Goal: Task Accomplishment & Management: Use online tool/utility

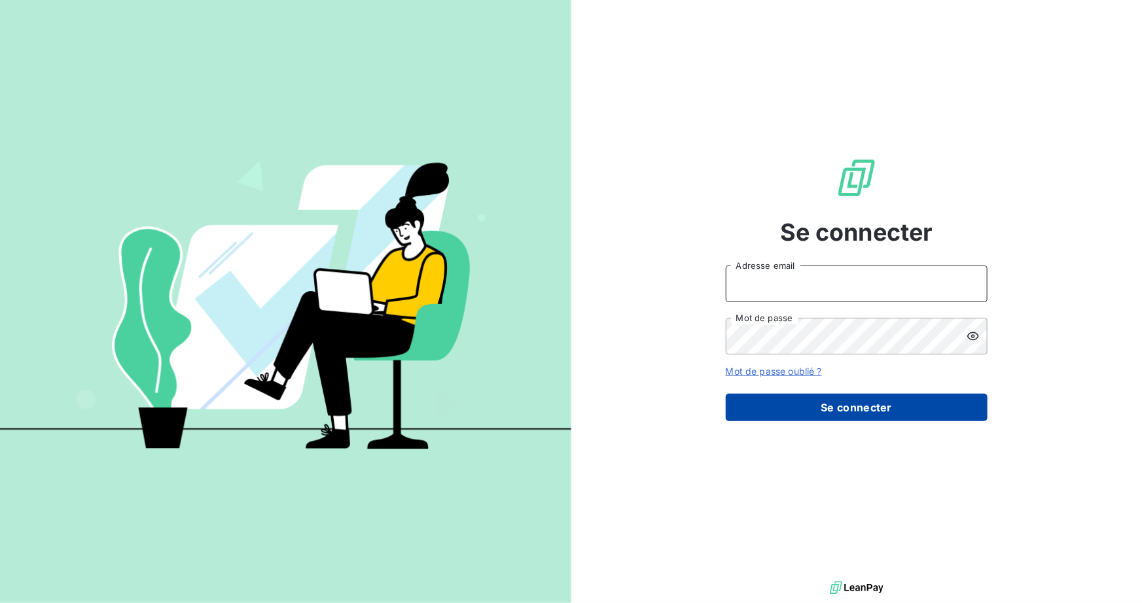
type input "[PERSON_NAME][EMAIL_ADDRESS][DOMAIN_NAME]"
click at [814, 397] on button "Se connecter" at bounding box center [857, 407] width 262 height 27
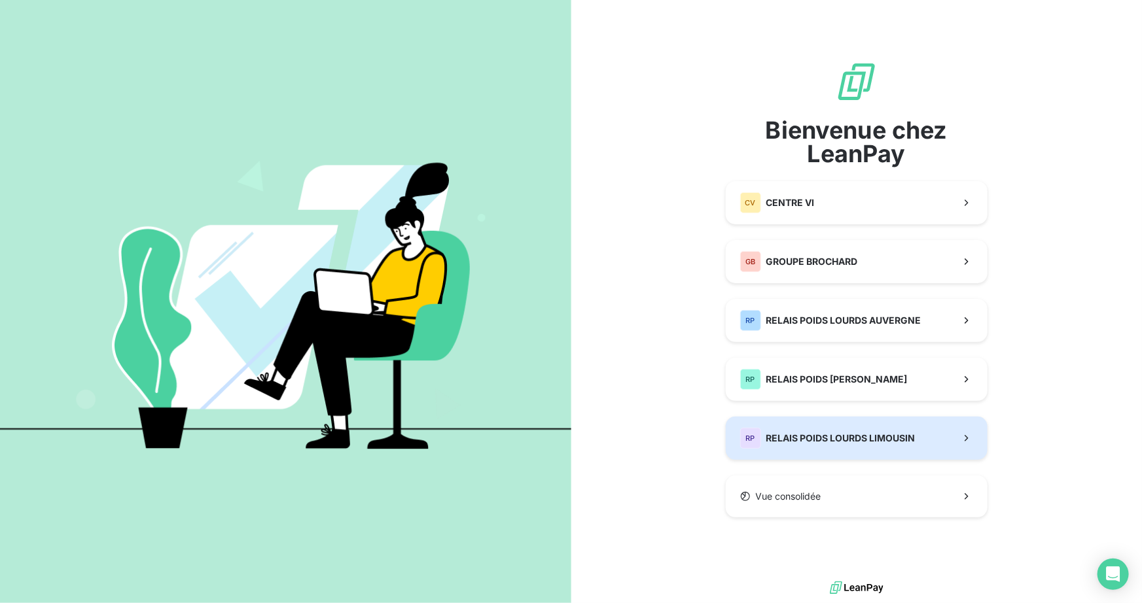
click at [845, 446] on div "RP RELAIS POIDS LOURDS LIMOUSIN" at bounding box center [827, 438] width 175 height 21
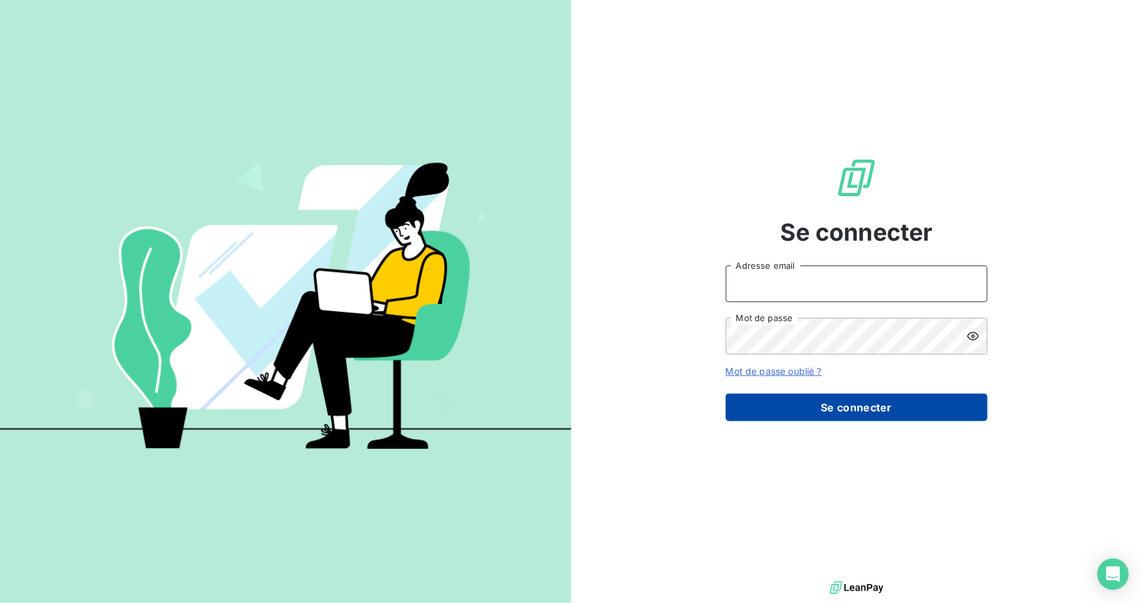
type input "[PERSON_NAME][EMAIL_ADDRESS][DOMAIN_NAME]"
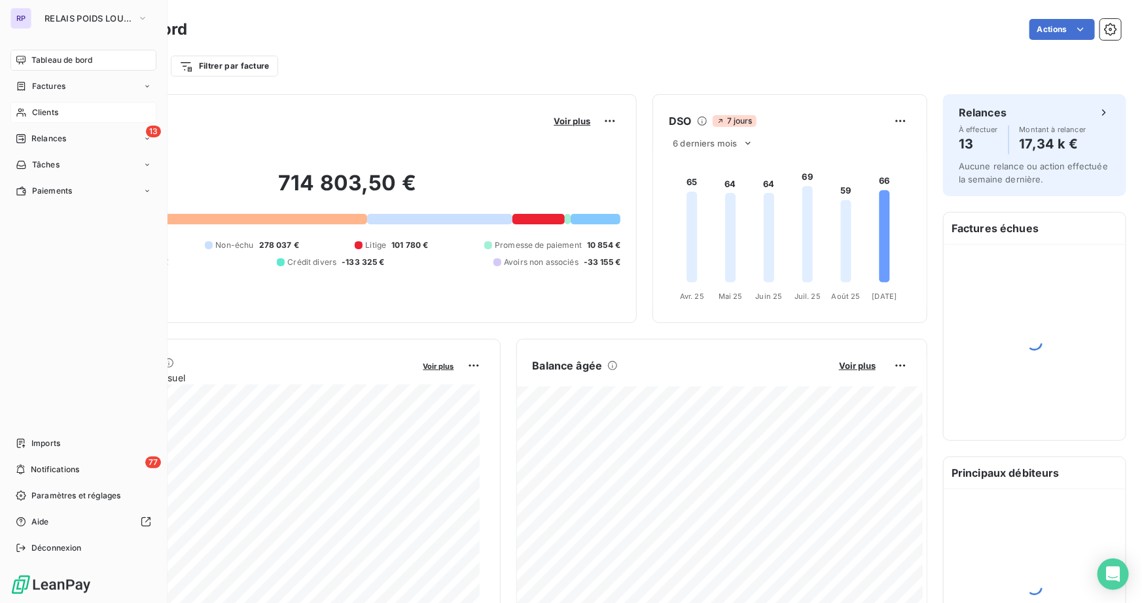
click at [47, 111] on span "Clients" at bounding box center [45, 113] width 26 height 12
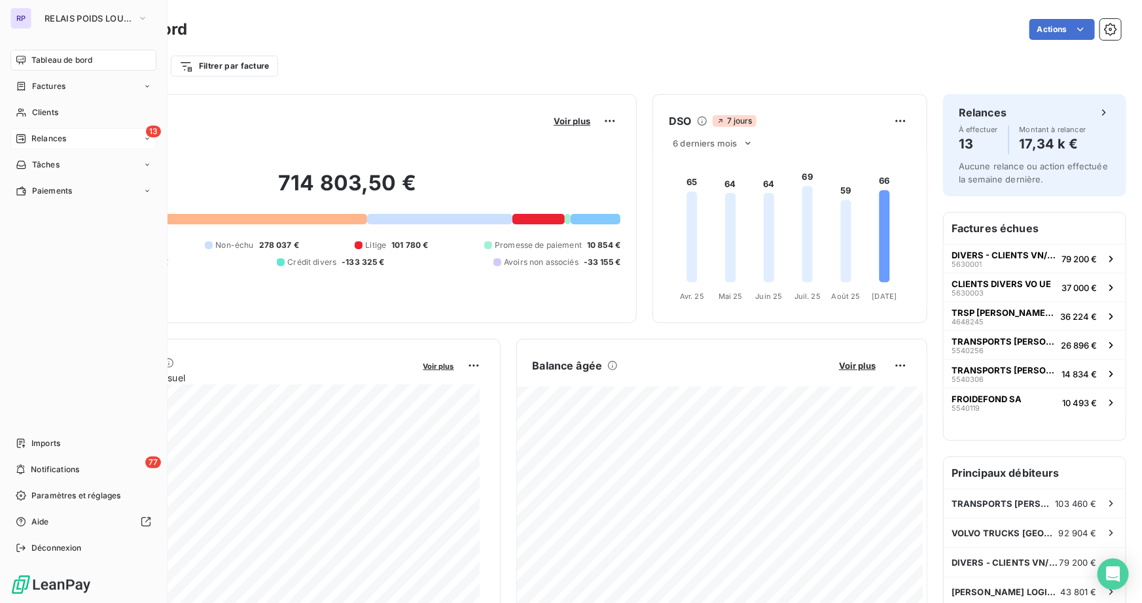
click at [48, 136] on span "Relances" at bounding box center [48, 139] width 35 height 12
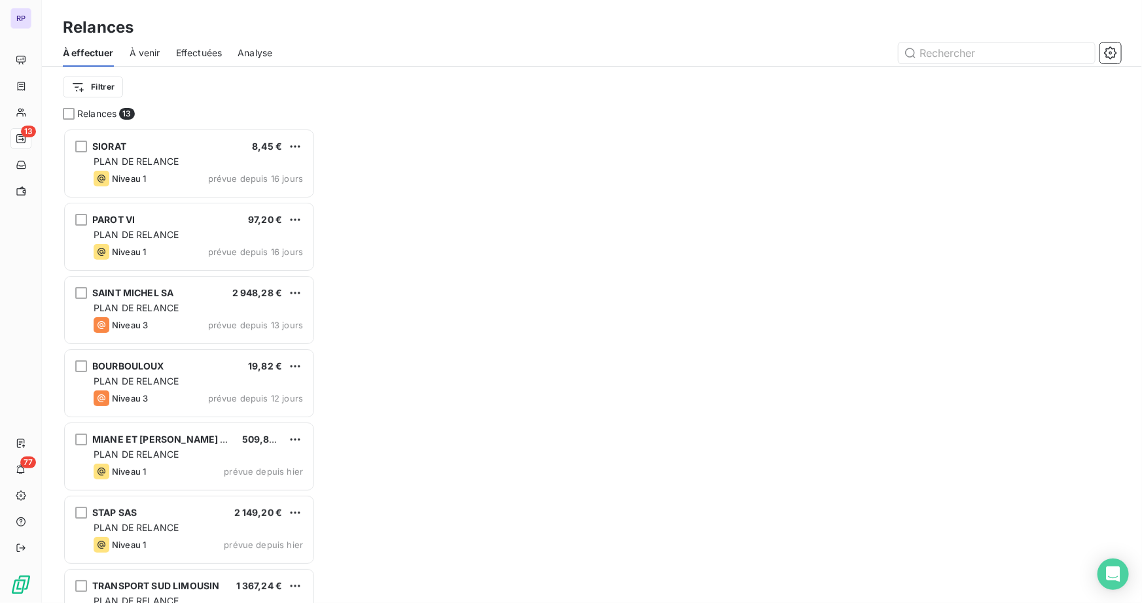
click at [323, 52] on div at bounding box center [704, 53] width 833 height 21
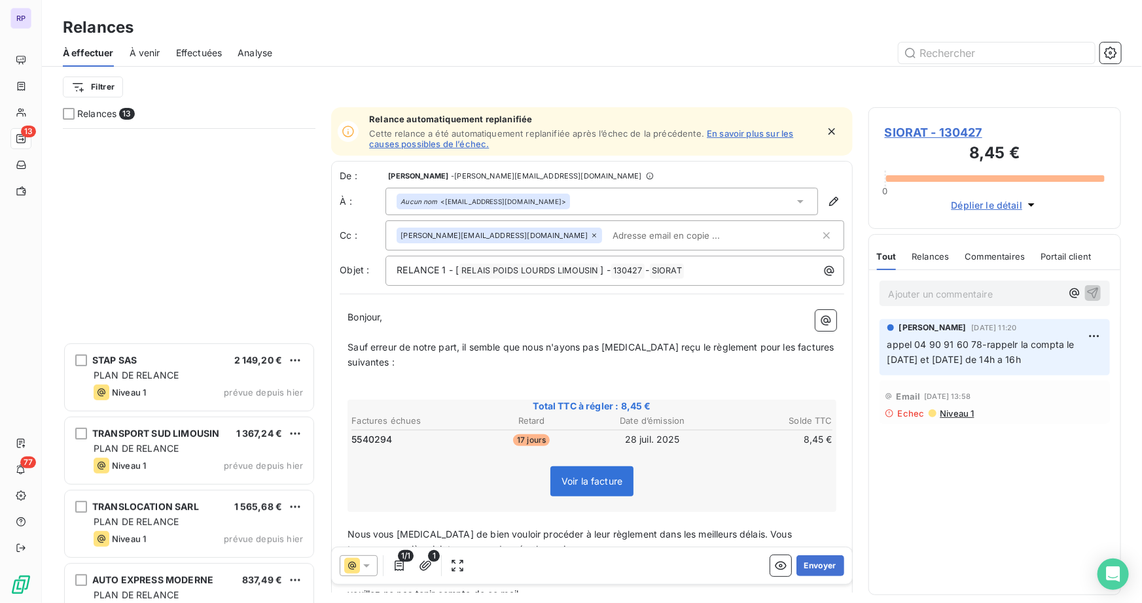
scroll to position [478, 0]
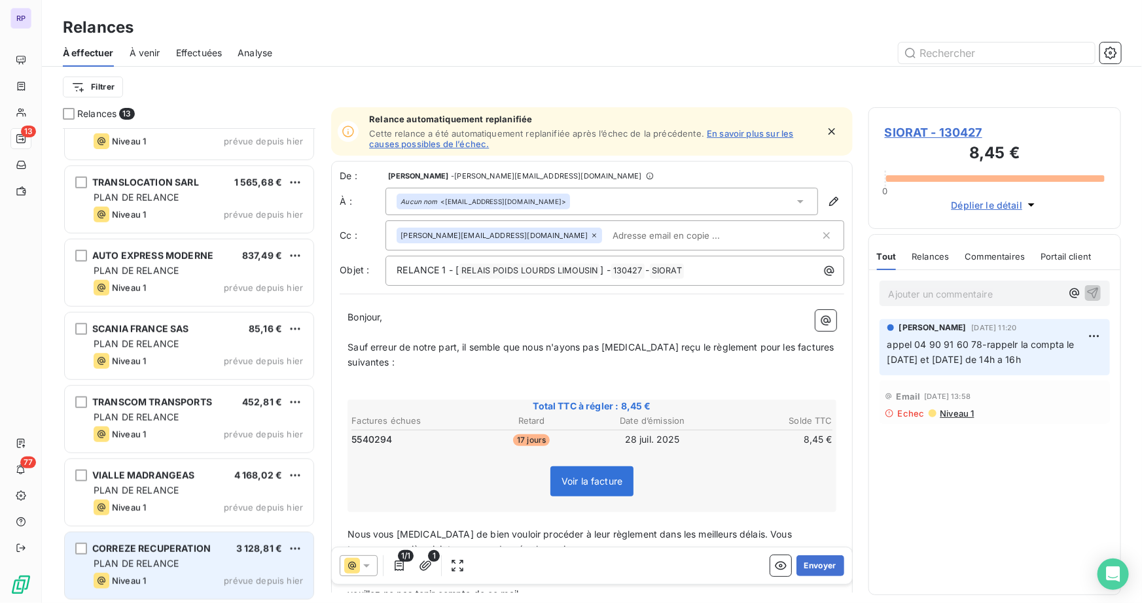
click at [178, 562] on span "PLAN DE RELANCE" at bounding box center [136, 563] width 85 height 11
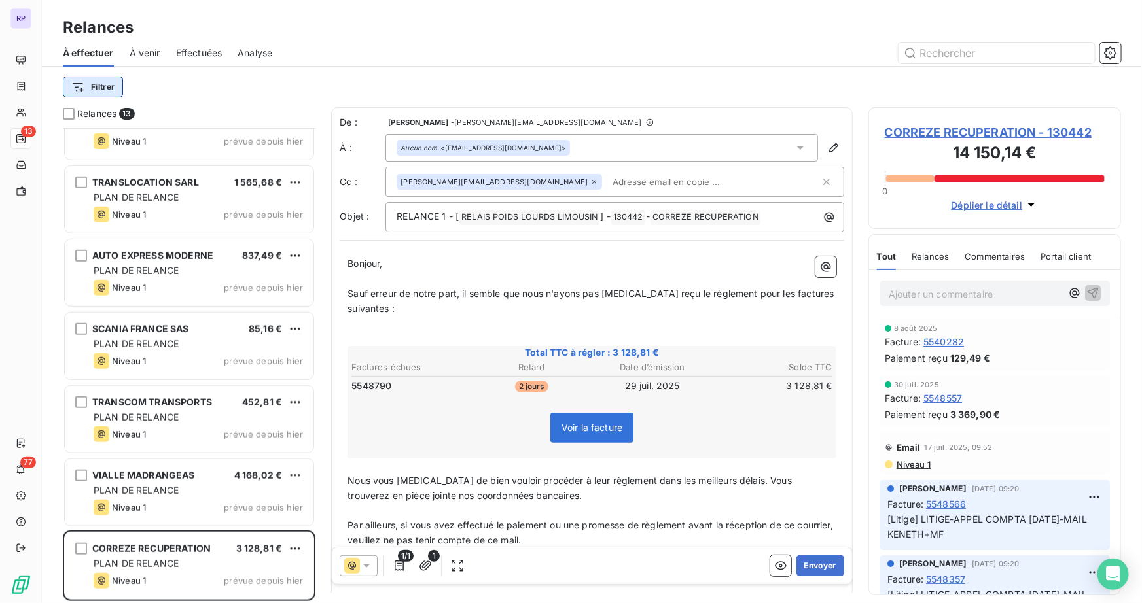
click at [114, 89] on html "RP 13 77 Relances À effectuer À venir Effectuées Analyse Filtrer Relances 13 ST…" at bounding box center [571, 301] width 1142 height 603
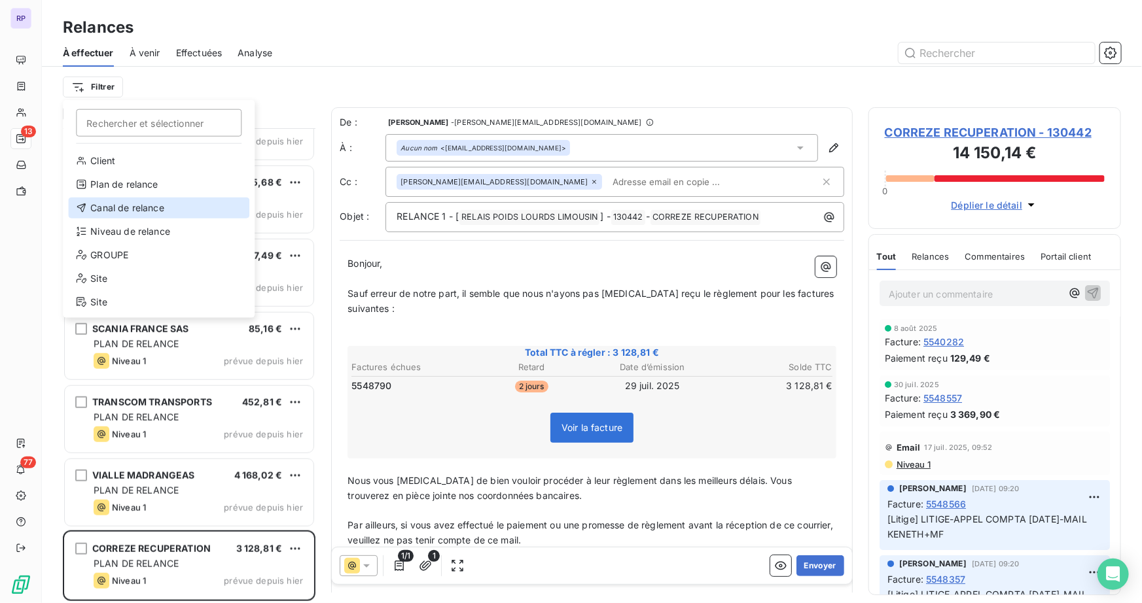
click at [124, 207] on div "Canal de relance" at bounding box center [158, 208] width 181 height 21
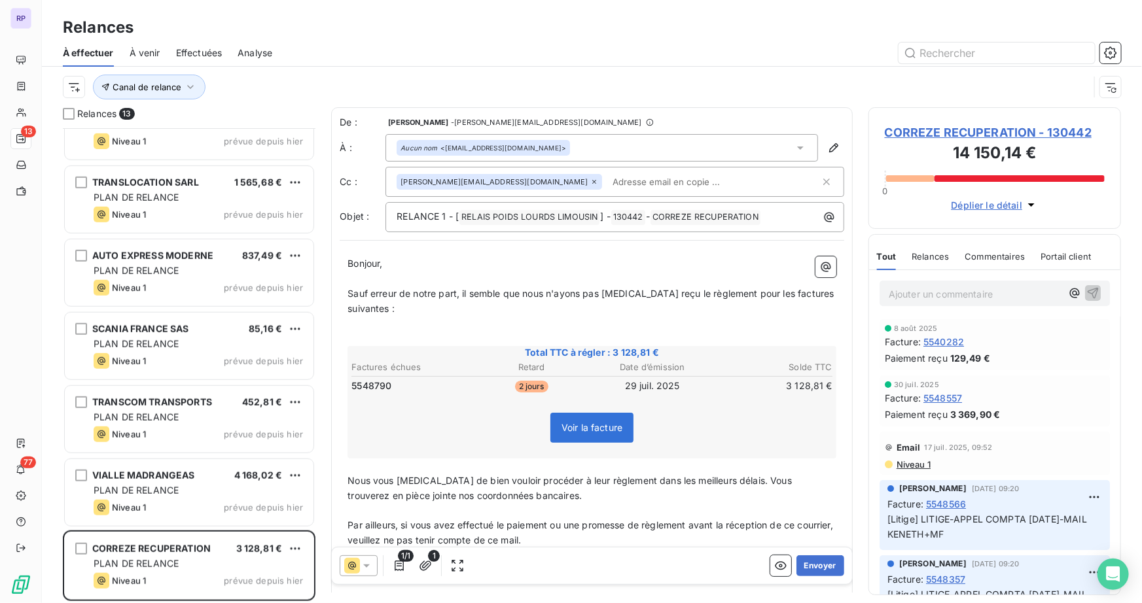
click at [604, 22] on div "Relances" at bounding box center [592, 28] width 1100 height 24
click at [136, 86] on span "Canal de relance" at bounding box center [147, 87] width 69 height 10
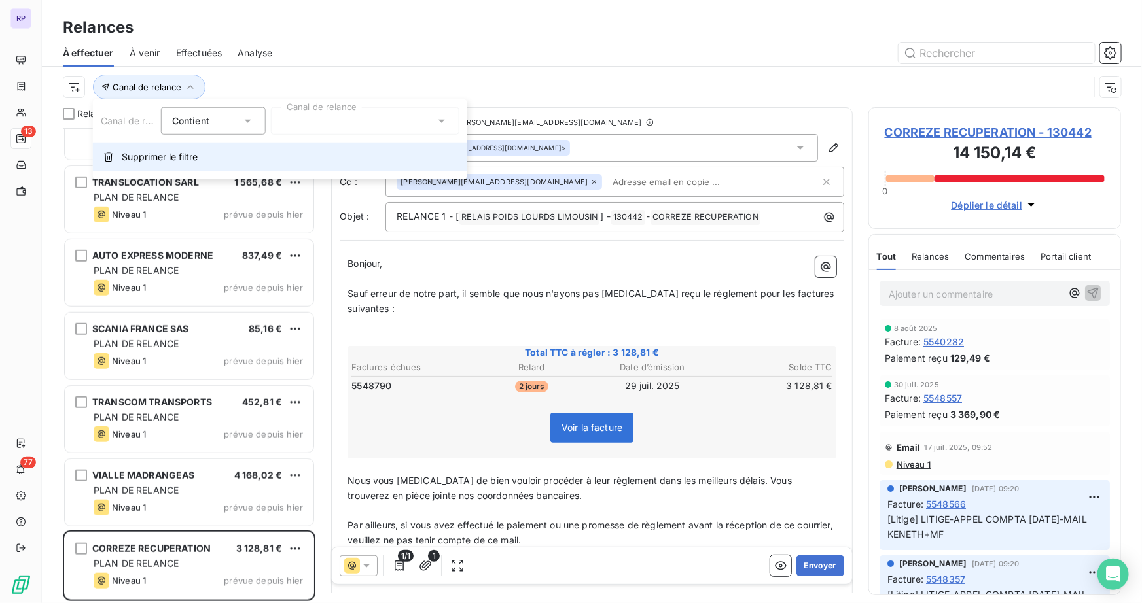
click at [167, 163] on span "Supprimer le filtre" at bounding box center [160, 156] width 76 height 13
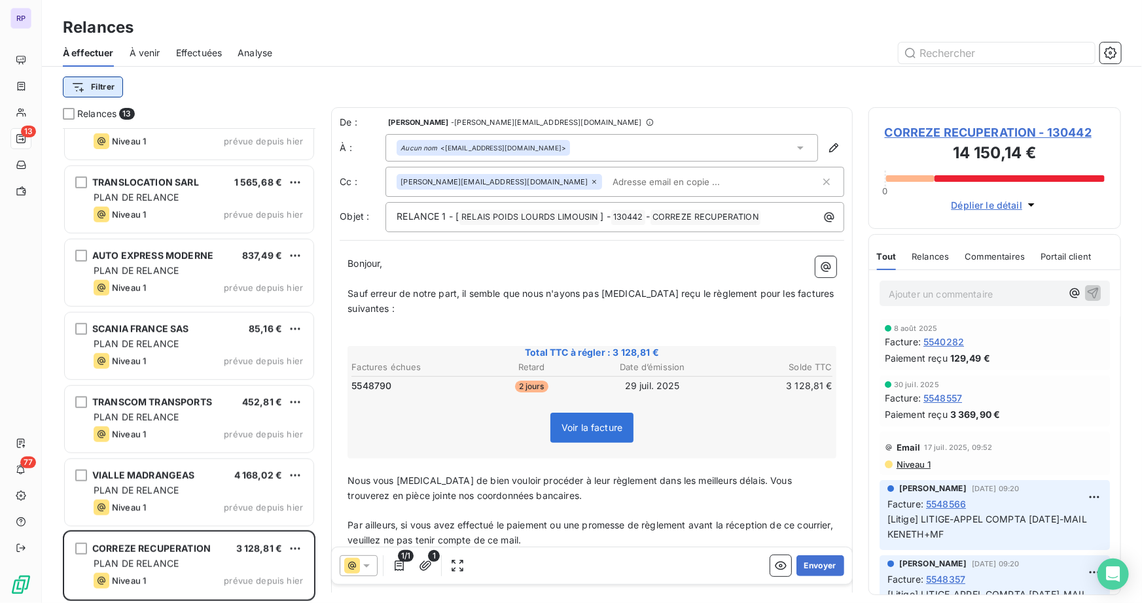
click at [110, 92] on html "RP 13 77 Relances À effectuer À venir Effectuées Analyse Filtrer Relances 13 ST…" at bounding box center [571, 301] width 1142 height 603
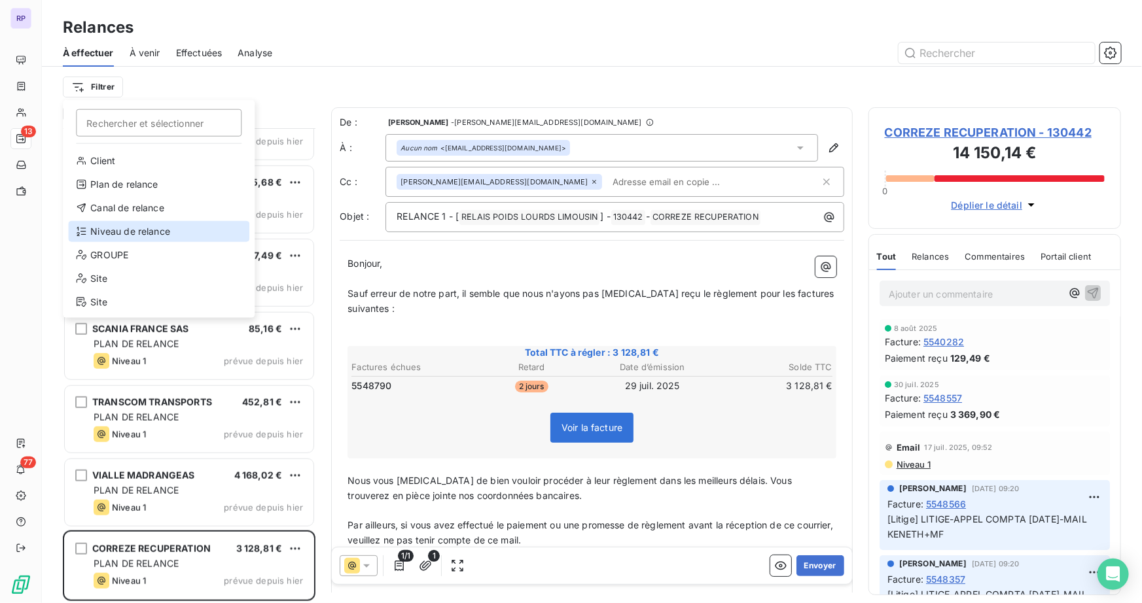
click at [128, 229] on div "Niveau de relance" at bounding box center [158, 231] width 181 height 21
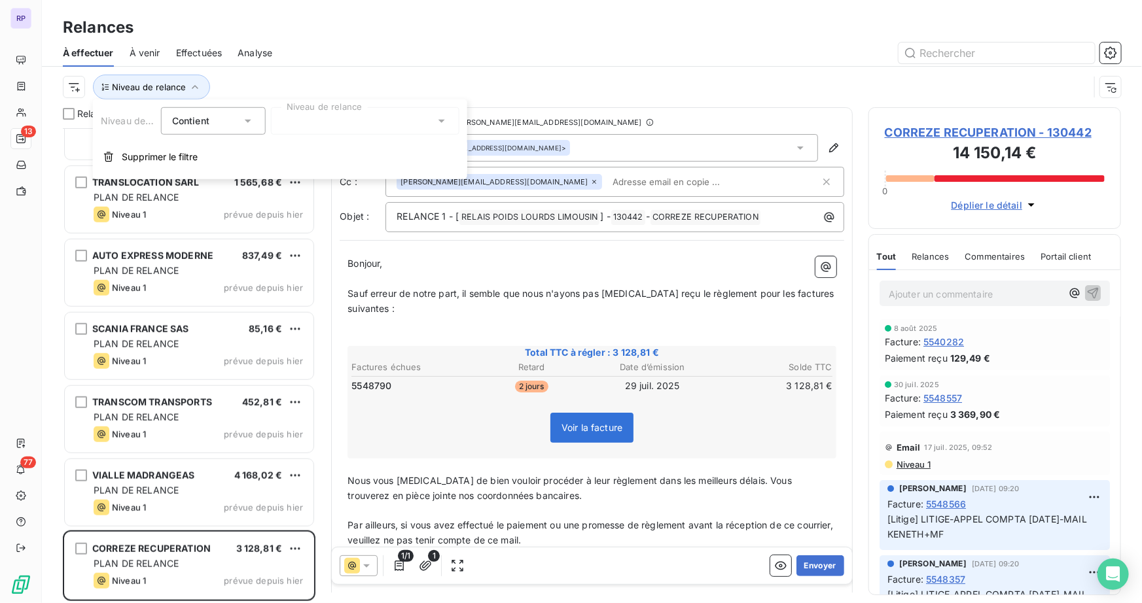
click at [338, 124] on div at bounding box center [365, 120] width 188 height 27
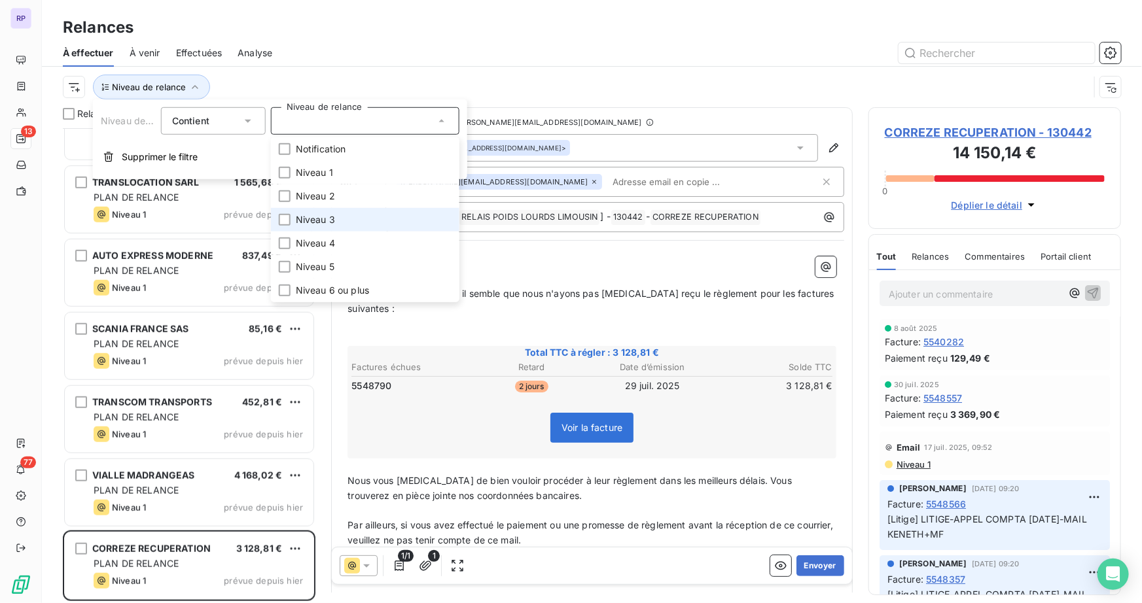
click at [335, 222] on li "Niveau 3" at bounding box center [365, 220] width 188 height 24
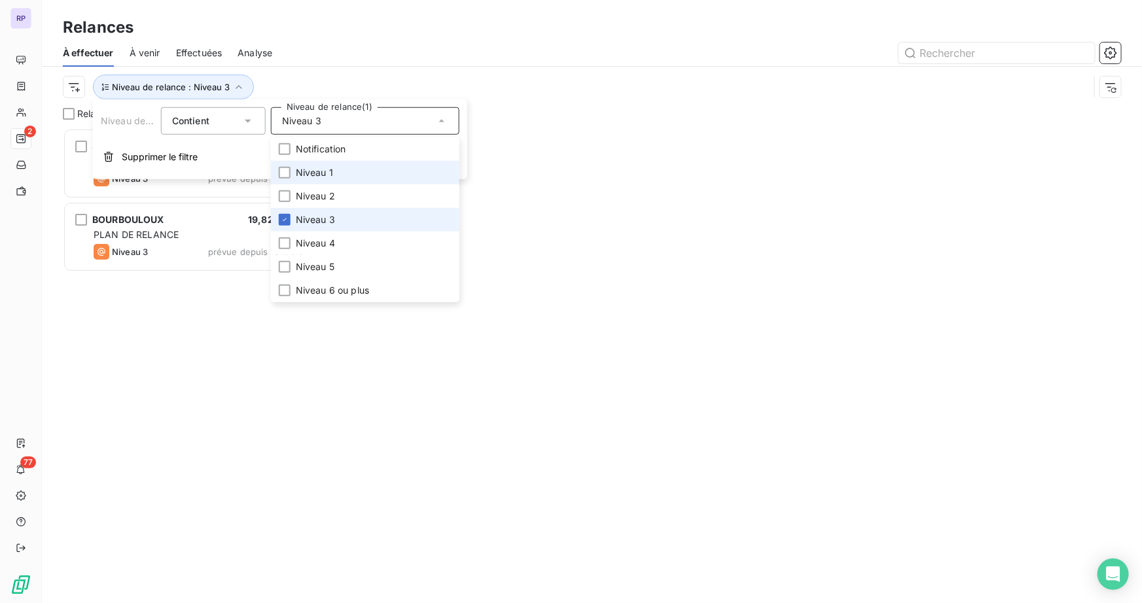
scroll to position [466, 243]
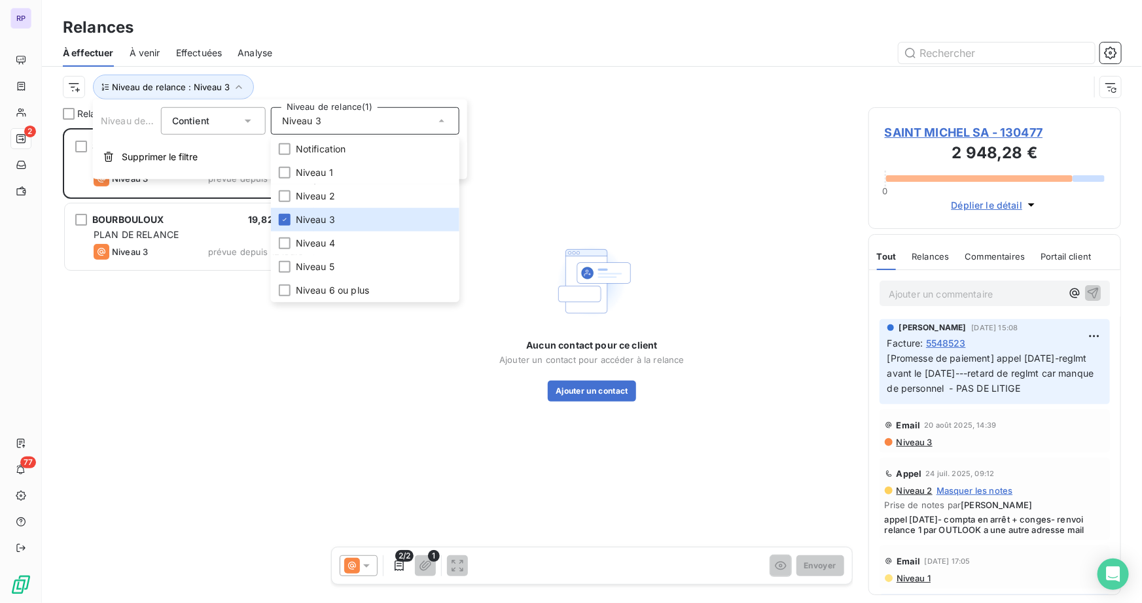
click at [554, 48] on div at bounding box center [704, 53] width 833 height 21
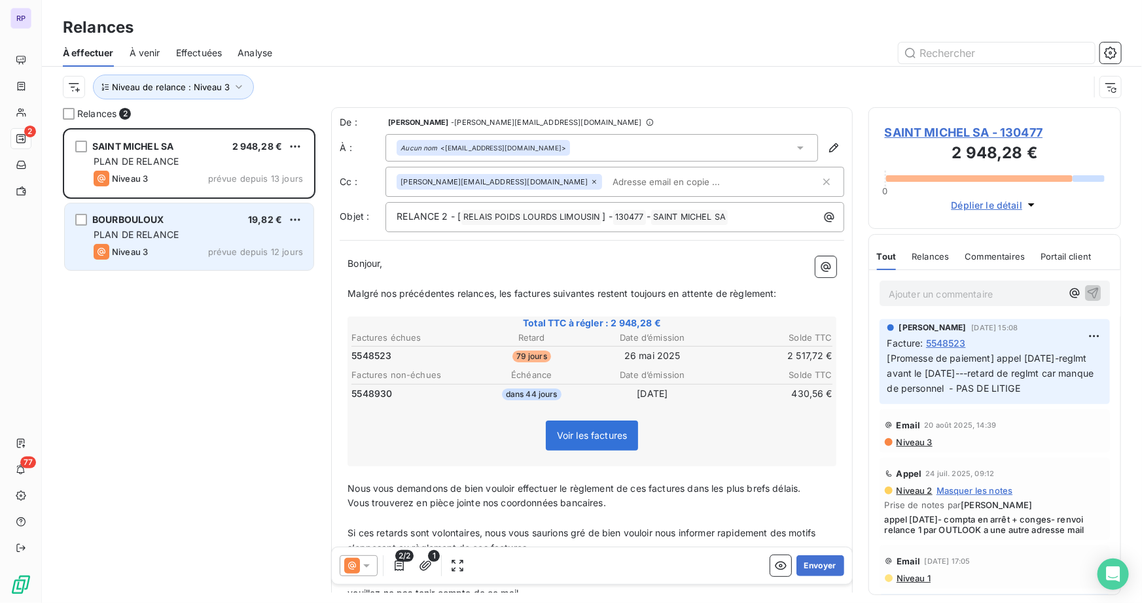
click at [222, 249] on span "prévue depuis 12 jours" at bounding box center [255, 252] width 95 height 10
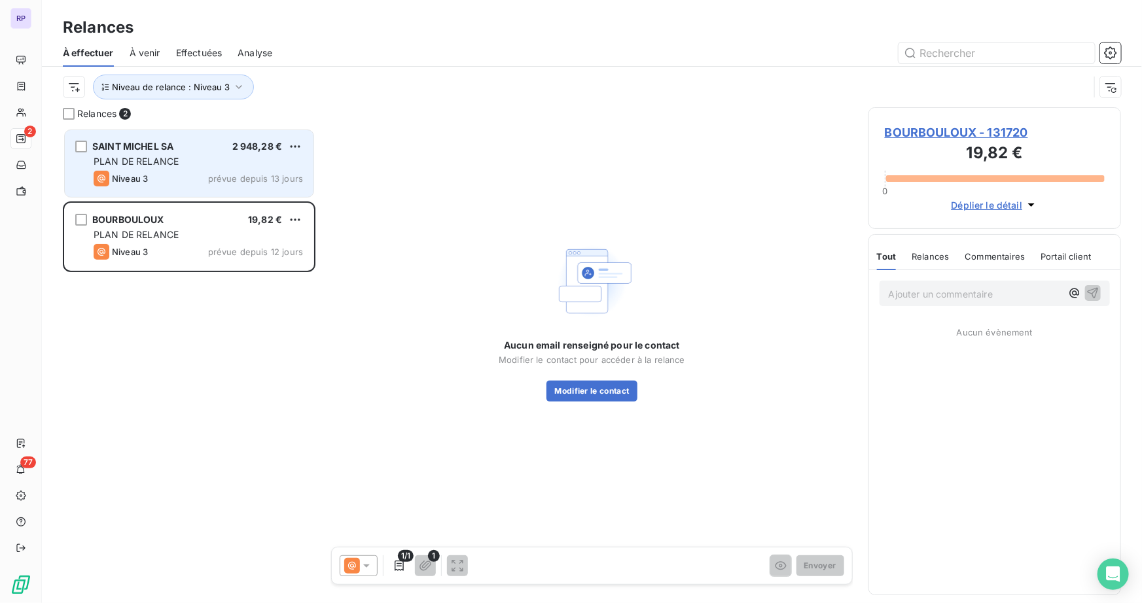
click at [196, 158] on div "PLAN DE RELANCE" at bounding box center [198, 161] width 209 height 13
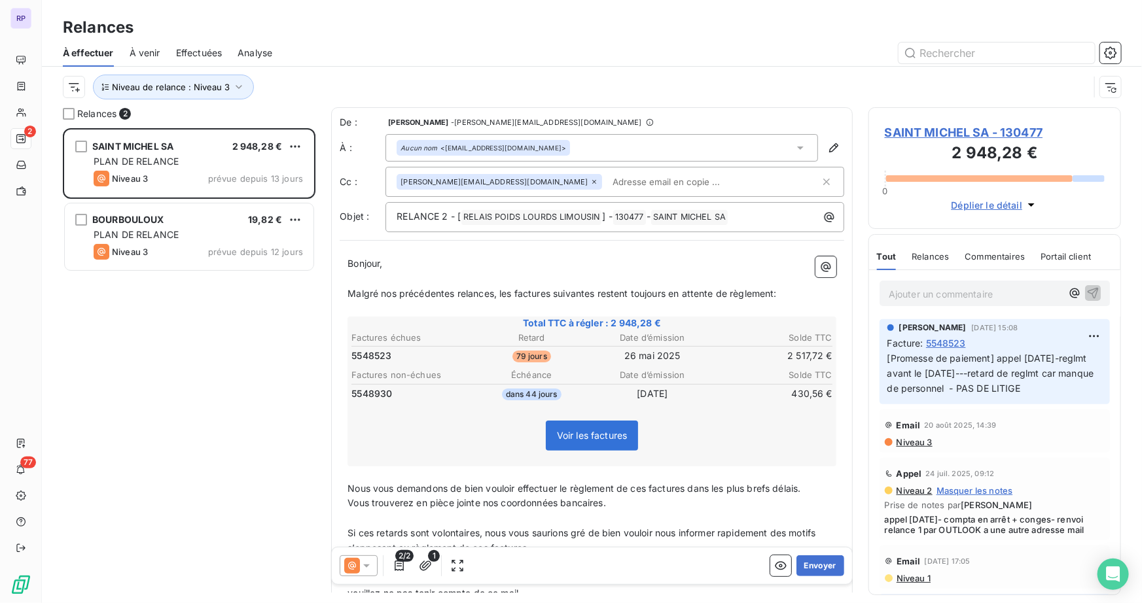
drag, startPoint x: 798, startPoint y: 565, endPoint x: 578, endPoint y: 271, distance: 366.9
click at [578, 271] on div "De : BENOIT PIECHACZEK - [EMAIL_ADDRESS][DOMAIN_NAME] À : Aucun nom <[EMAIL_ADD…" at bounding box center [591, 349] width 521 height 485
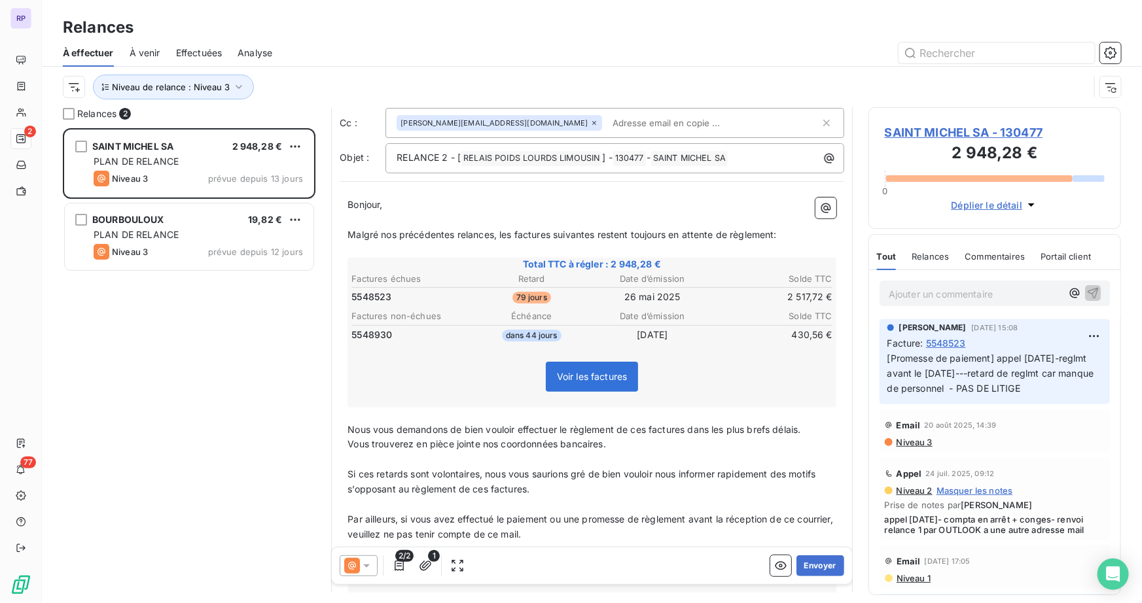
scroll to position [119, 0]
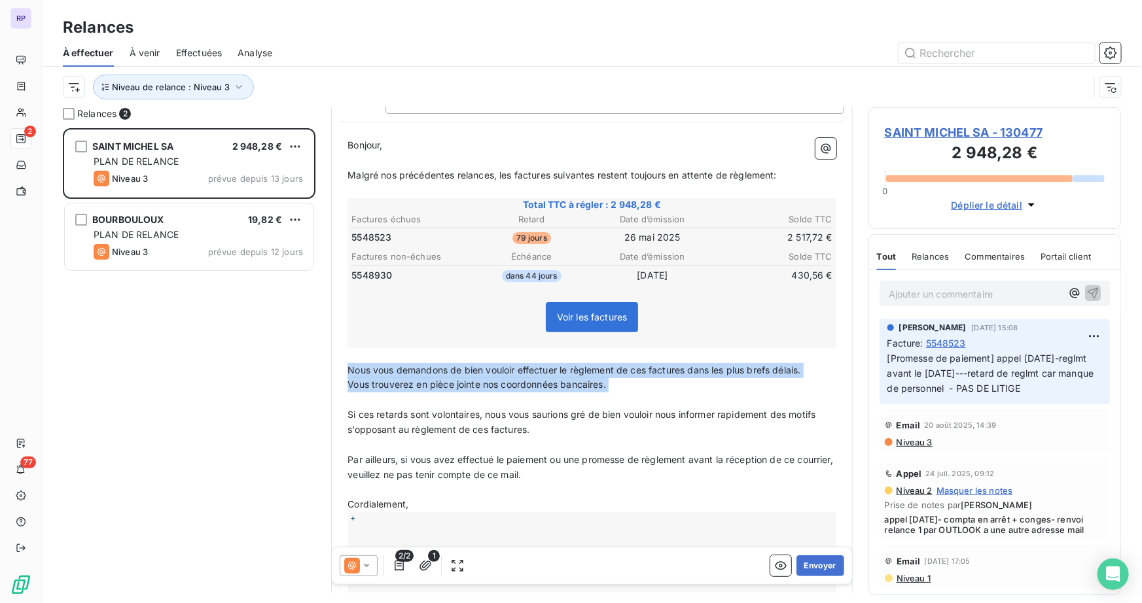
drag, startPoint x: 349, startPoint y: 371, endPoint x: 474, endPoint y: 377, distance: 125.1
click at [531, 398] on div "Bonjour, ﻿ Malgré nos précédentes relances, les factures suivantes restent touj…" at bounding box center [591, 566] width 489 height 856
click at [384, 366] on span "Nous vous demandons de bien vouloir effectuer le règlement de ces factures dans…" at bounding box center [573, 369] width 453 height 11
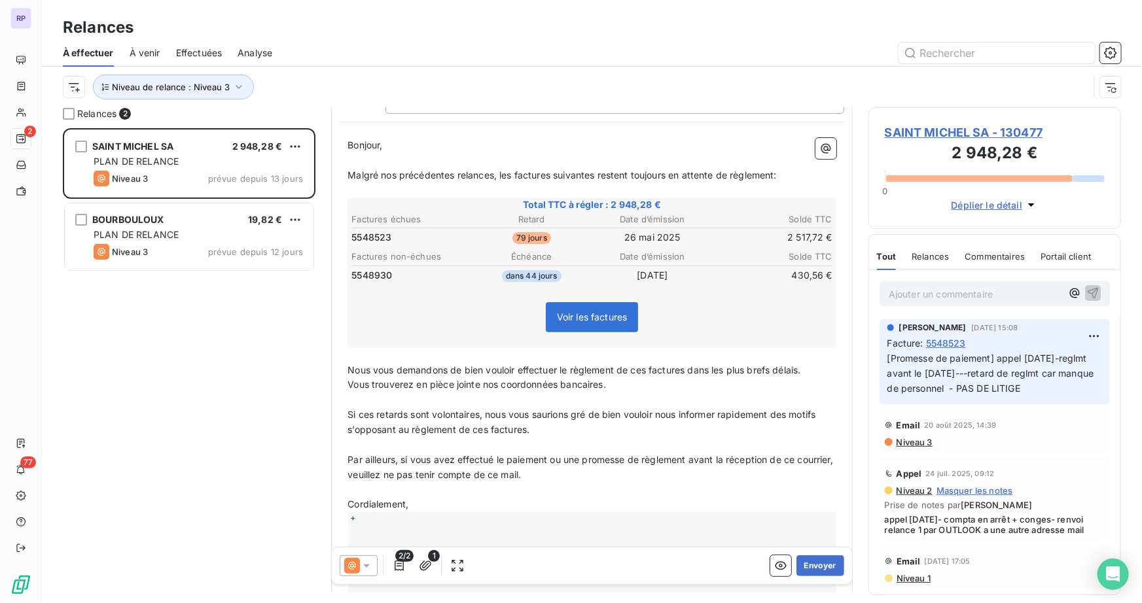
click at [349, 369] on span "Nous vous demandons de bien vouloir effectuer le règlement de ces factures dans…" at bounding box center [573, 369] width 453 height 11
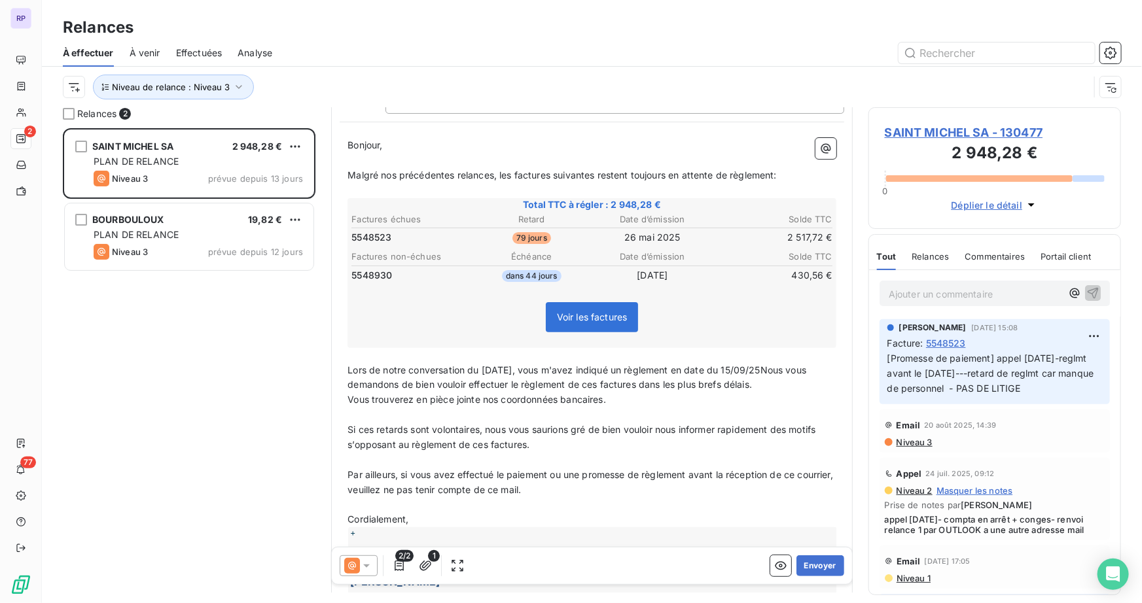
click at [771, 365] on span "Lors de notre conversation du [DATE], vous m'avez indiqué un règlement en date …" at bounding box center [577, 377] width 461 height 26
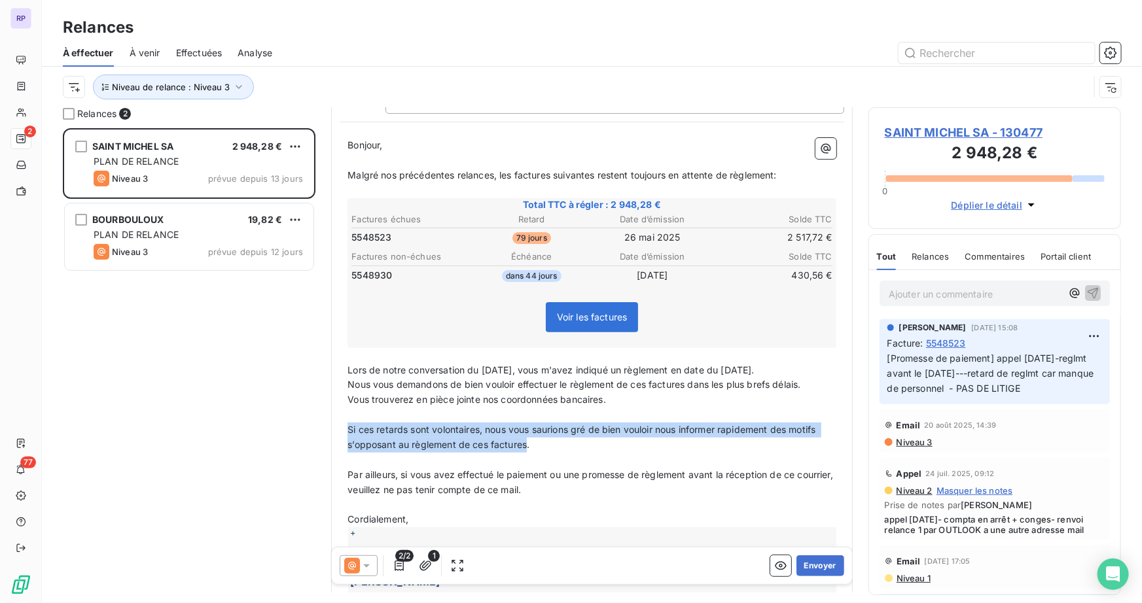
drag, startPoint x: 528, startPoint y: 442, endPoint x: 323, endPoint y: 426, distance: 205.4
click at [323, 426] on div "Relances 2 SAINT MICHEL SA 2 948,28 € PLAN DE RELANCE Niveau 3 prévue depuis 13…" at bounding box center [592, 355] width 1100 height 496
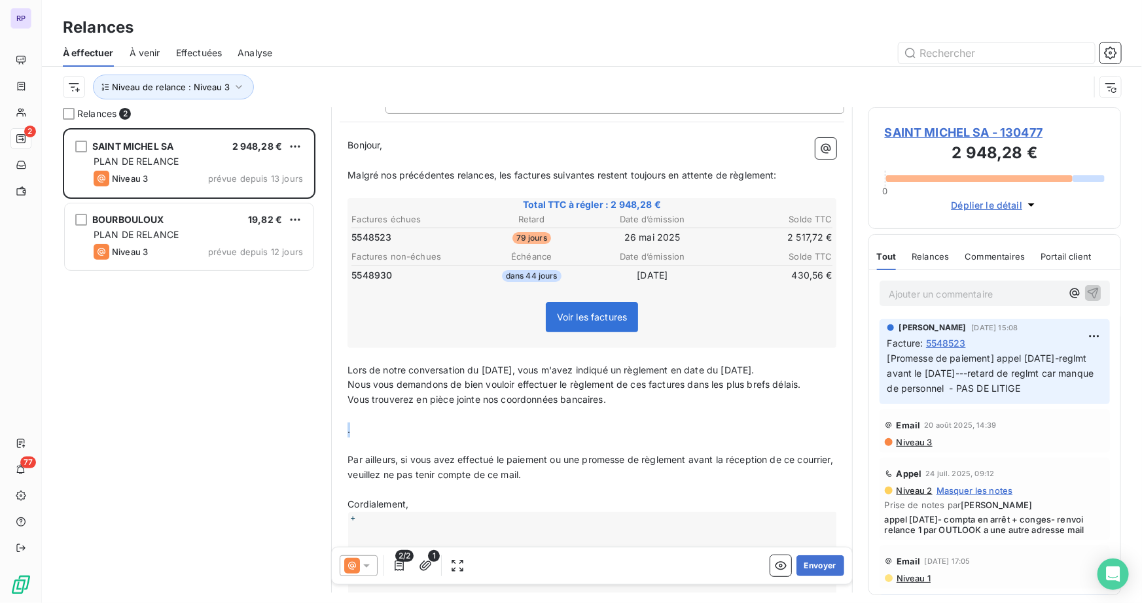
drag, startPoint x: 355, startPoint y: 425, endPoint x: 330, endPoint y: 423, distance: 24.9
click at [330, 423] on div "Relances 2 SAINT MICHEL SA 2 948,28 € PLAN DE RELANCE Niveau 3 prévue depuis 13…" at bounding box center [592, 355] width 1100 height 496
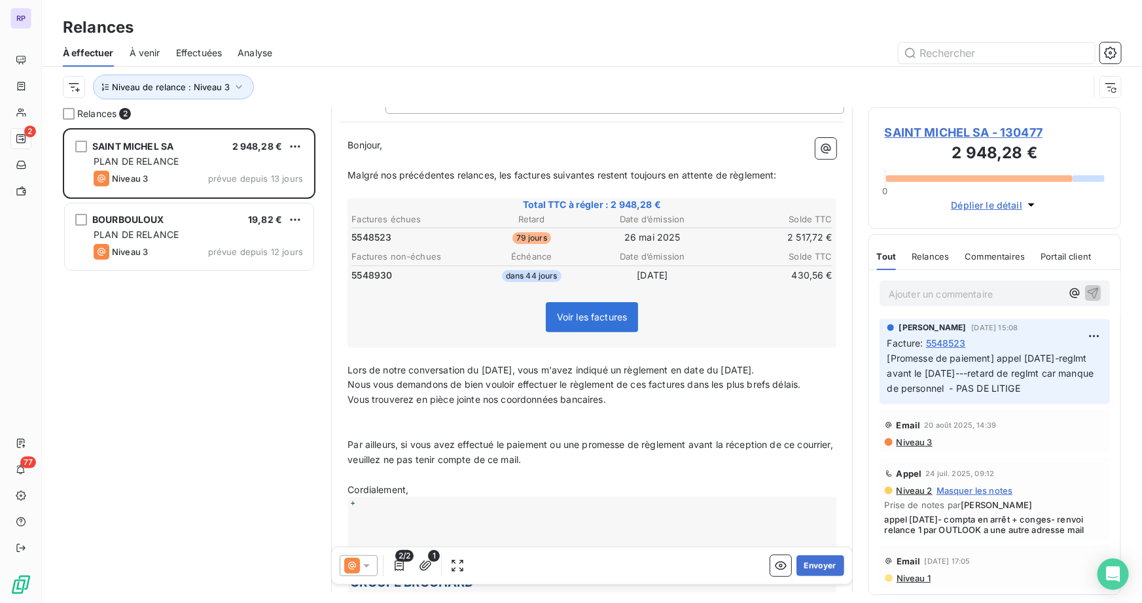
click at [945, 298] on p "Ajouter un commentaire ﻿" at bounding box center [974, 294] width 173 height 16
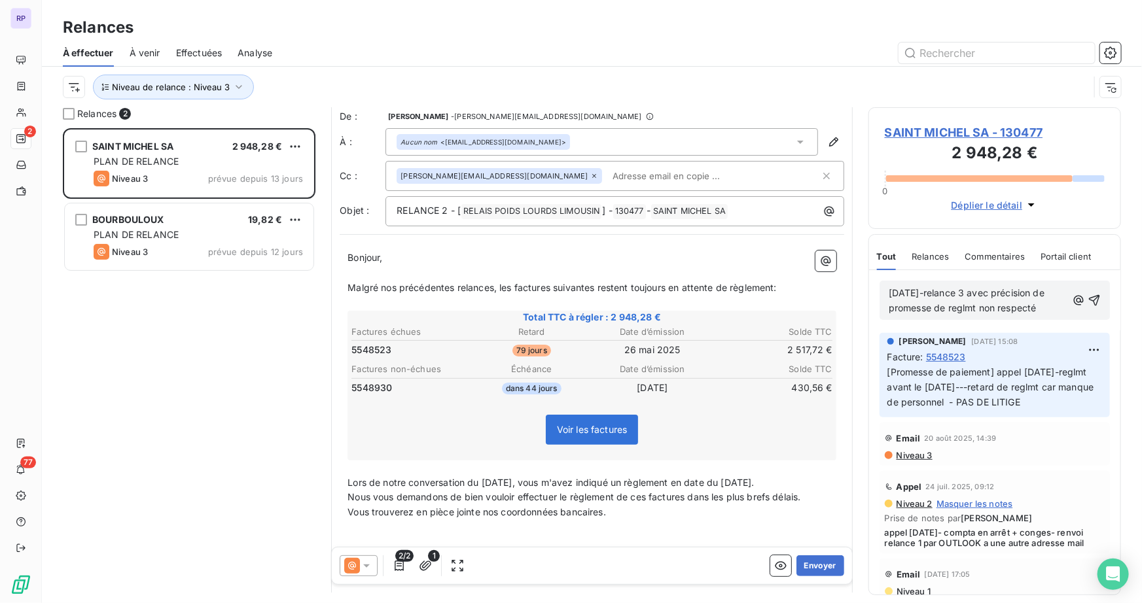
scroll to position [0, 0]
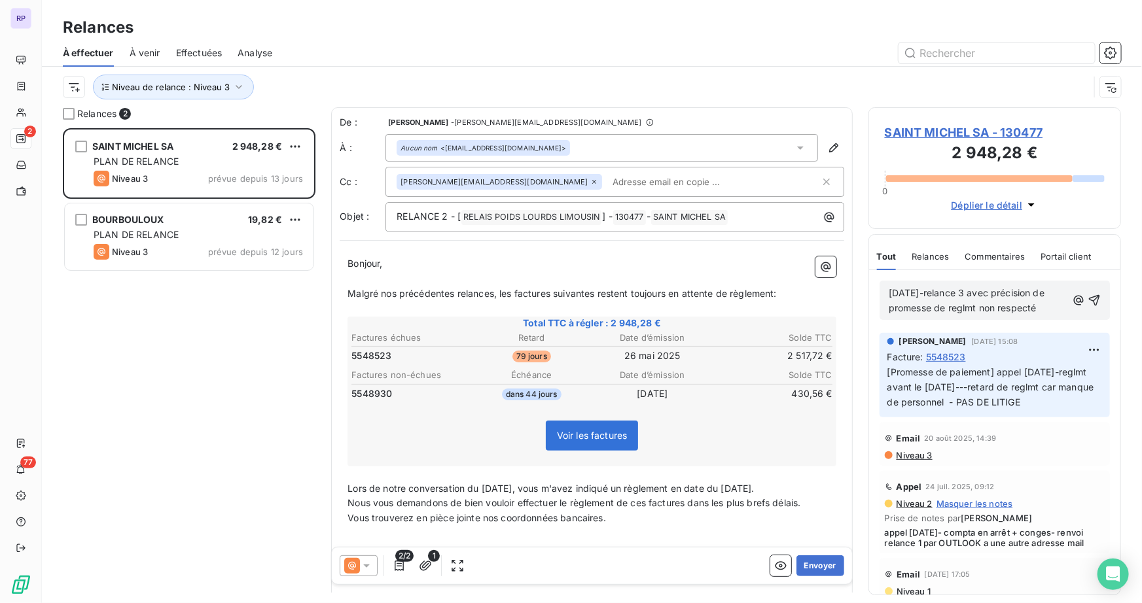
click at [971, 309] on p "[DATE]-relance 3 avec précision de promesse de reglmt non respecté" at bounding box center [977, 301] width 178 height 30
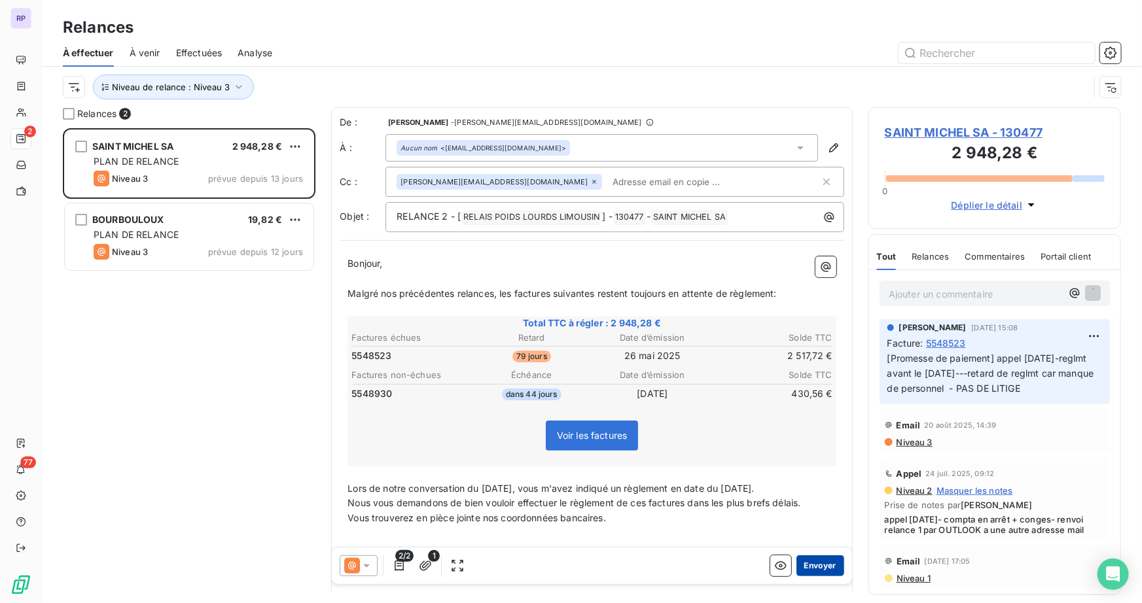
click at [816, 565] on button "Envoyer" at bounding box center [820, 565] width 48 height 21
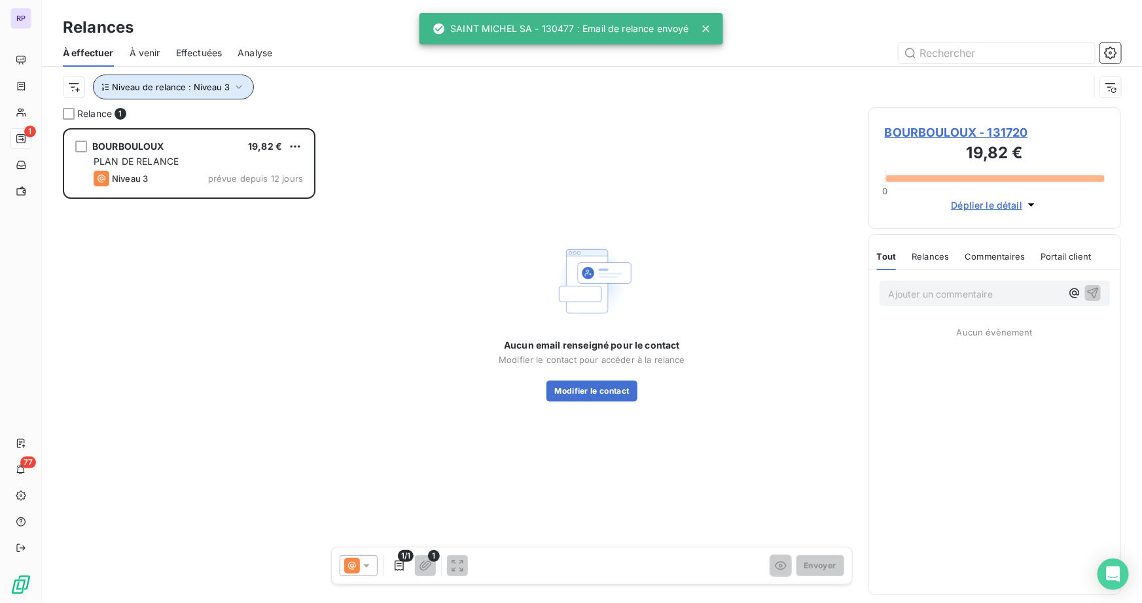
click at [224, 85] on span "Niveau de relance : Niveau 3" at bounding box center [171, 87] width 118 height 10
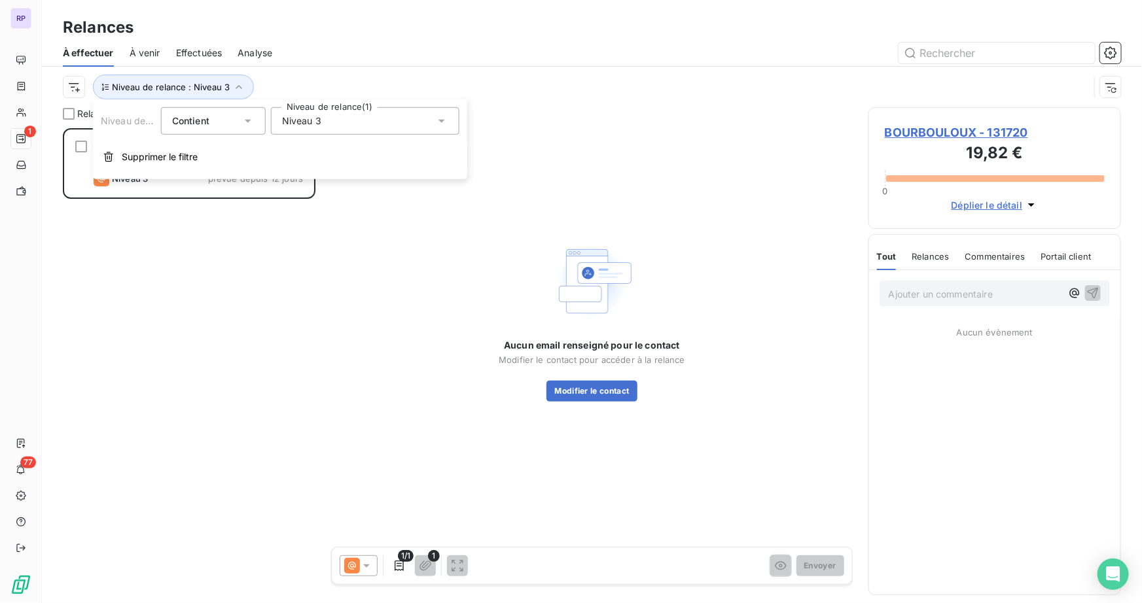
click at [385, 120] on div "Niveau 3" at bounding box center [365, 120] width 188 height 27
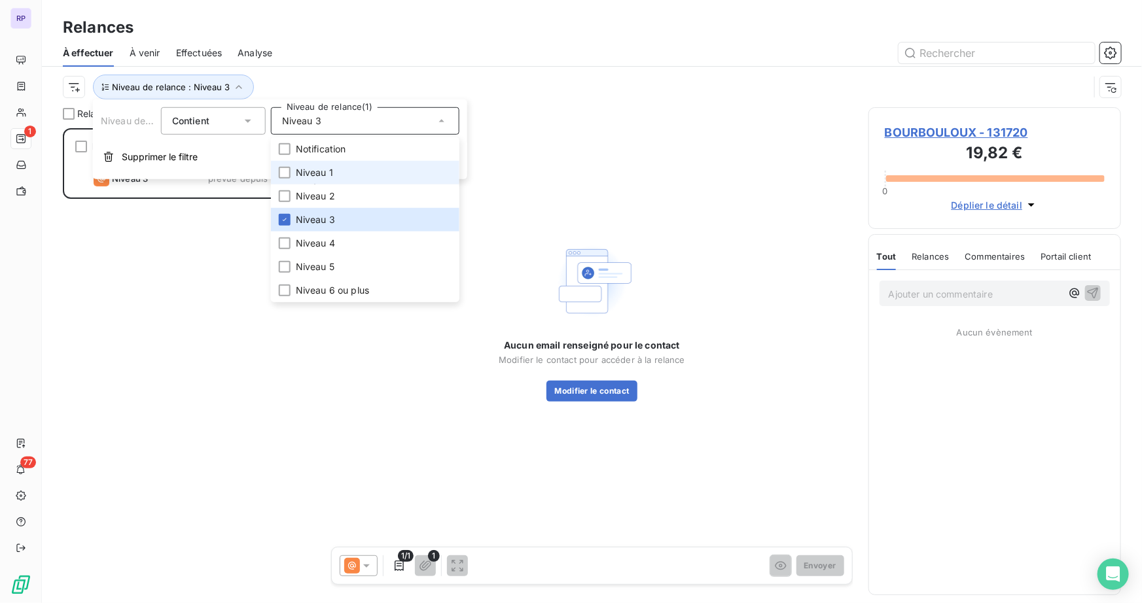
click at [326, 173] on span "Niveau 1" at bounding box center [314, 172] width 37 height 13
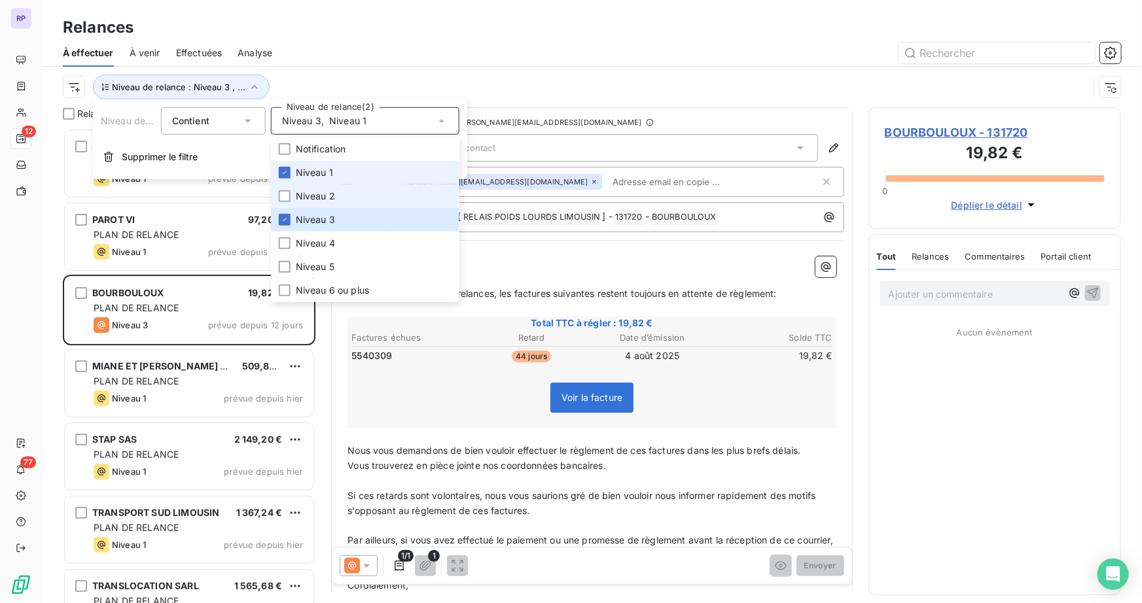
scroll to position [466, 243]
click at [315, 213] on span "Niveau 3" at bounding box center [315, 219] width 39 height 13
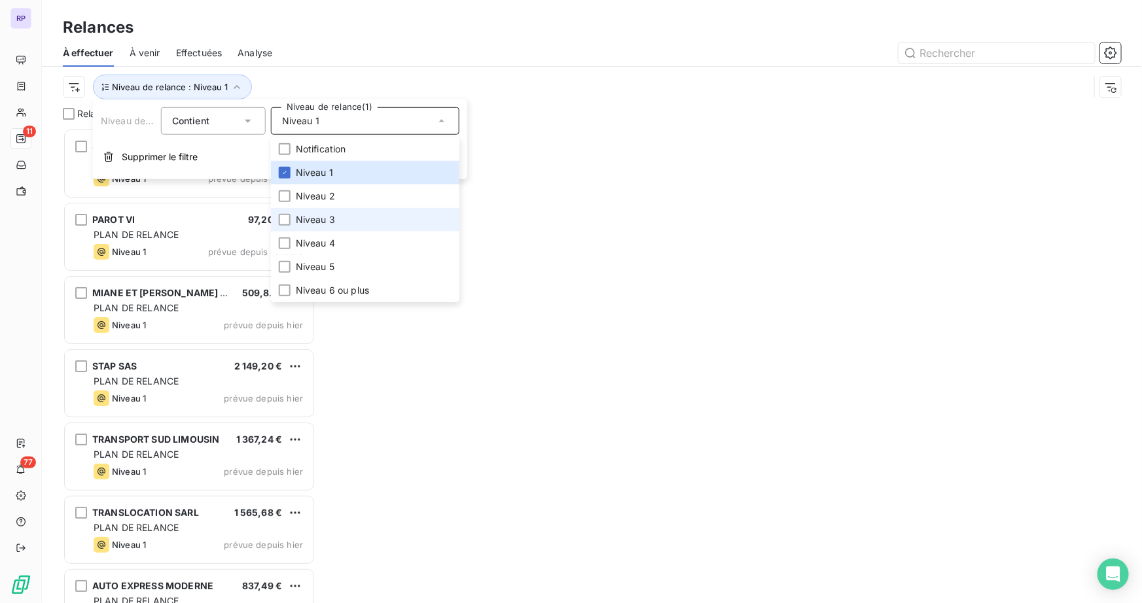
scroll to position [466, 243]
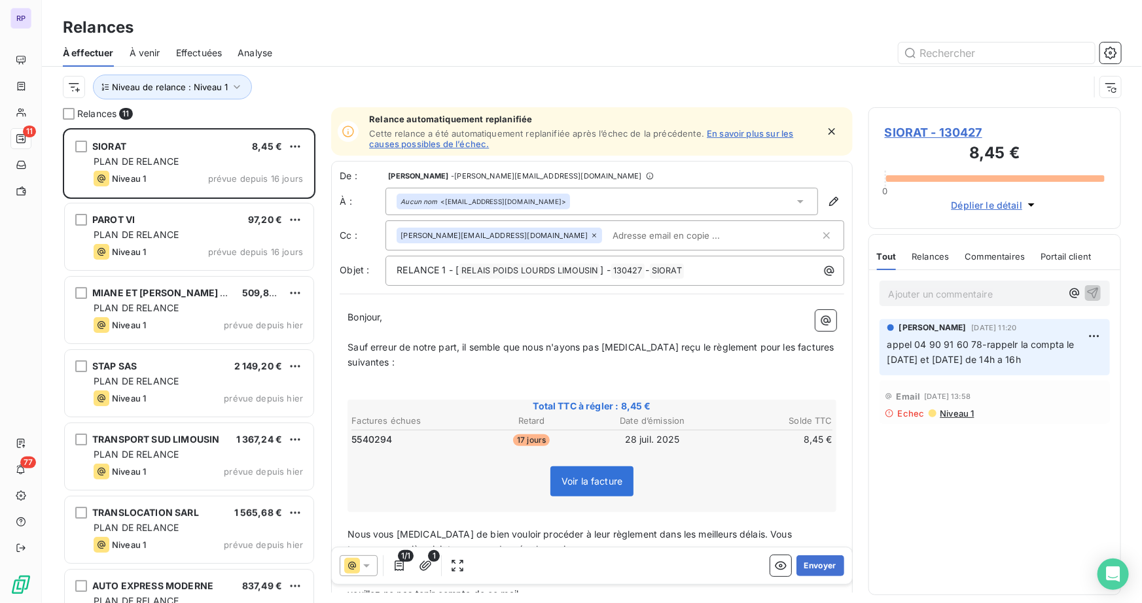
click at [544, 67] on div "Niveau de relance : Niveau 1" at bounding box center [592, 87] width 1058 height 41
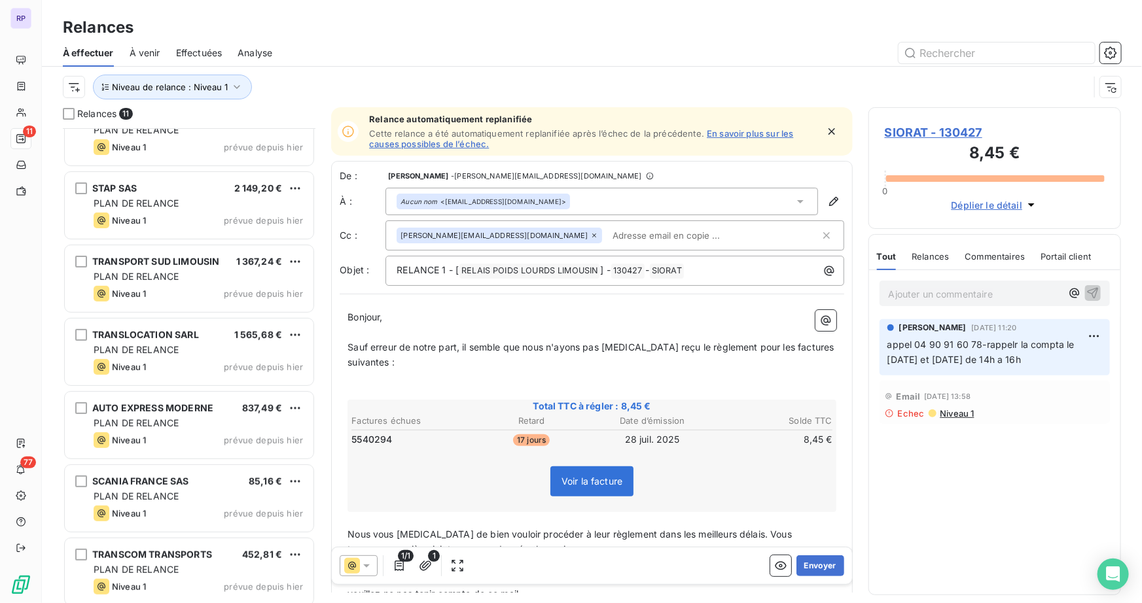
scroll to position [331, 0]
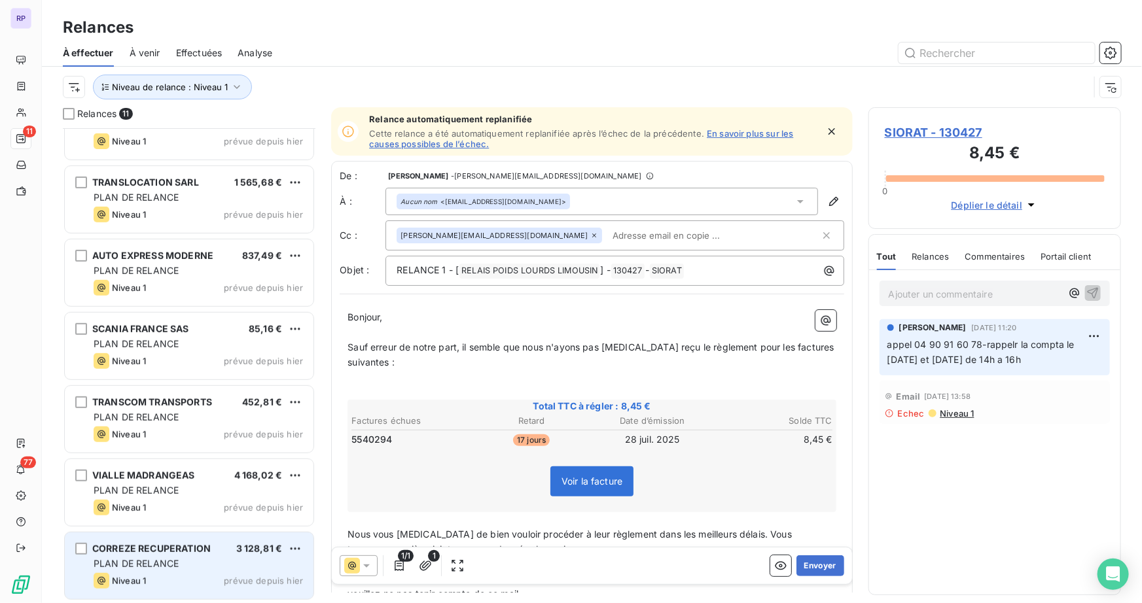
click at [188, 557] on div "PLAN DE RELANCE" at bounding box center [198, 563] width 209 height 13
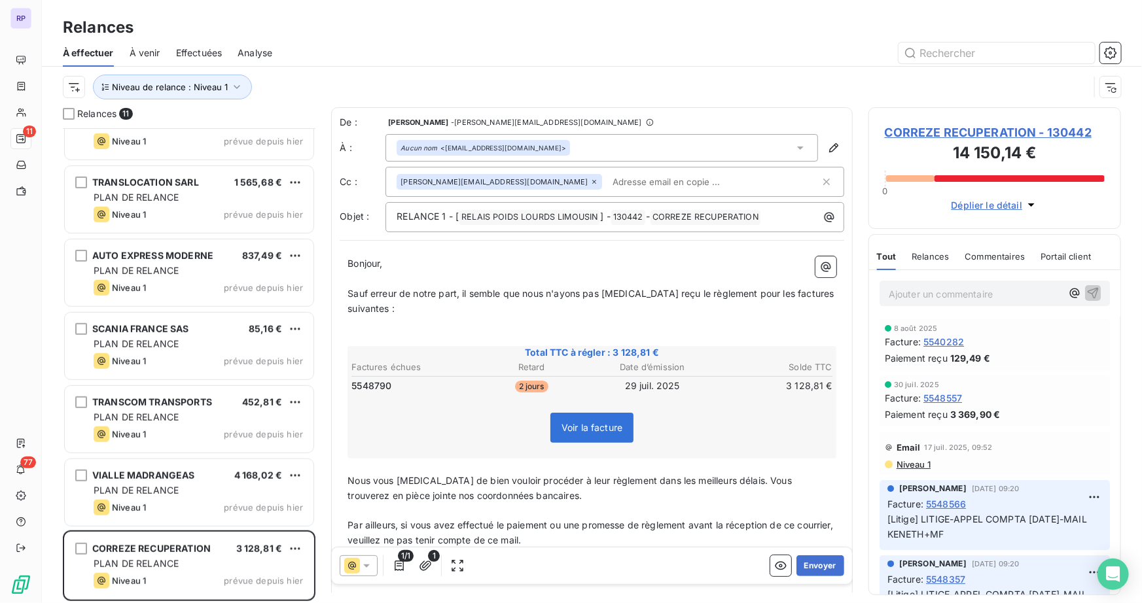
click at [971, 129] on span "CORREZE RECUPERATION - 130442" at bounding box center [995, 133] width 220 height 18
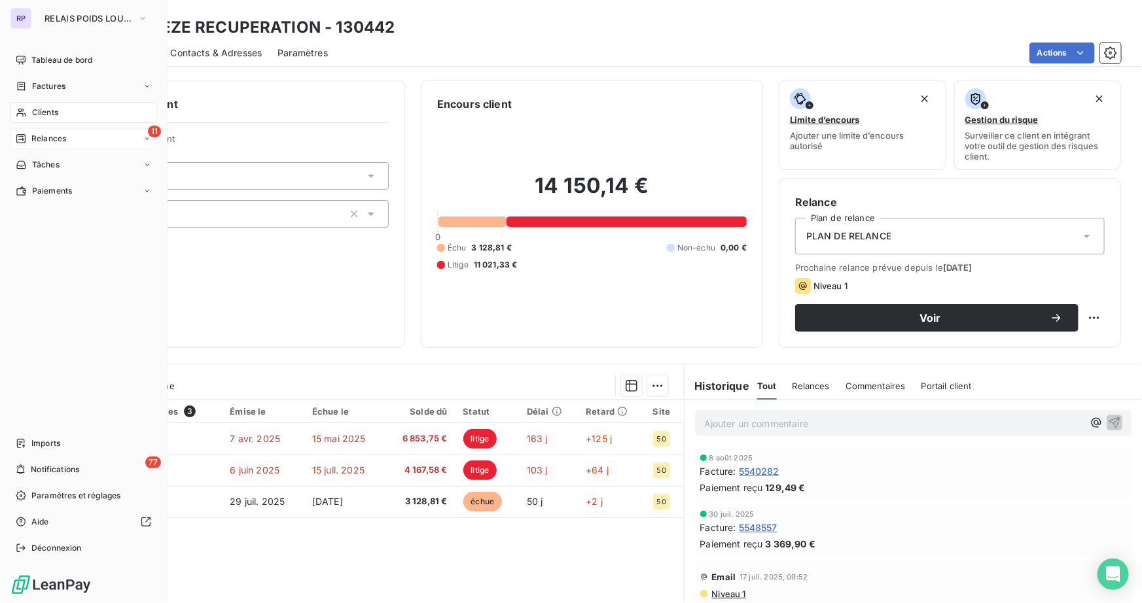
click at [46, 111] on span "Clients" at bounding box center [45, 113] width 26 height 12
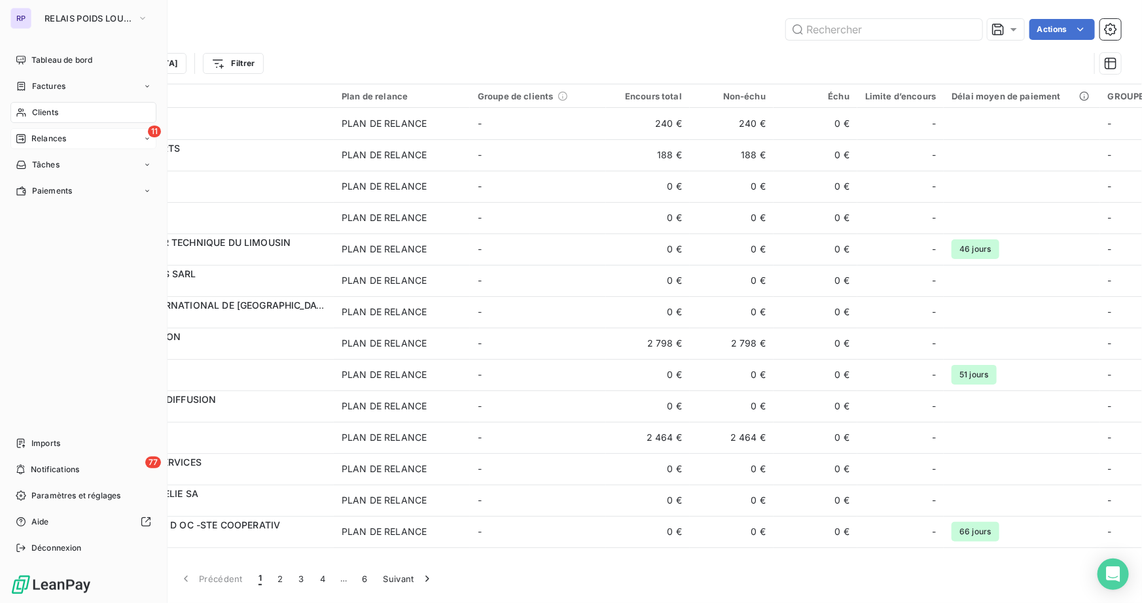
click at [51, 111] on span "Clients" at bounding box center [45, 113] width 26 height 12
click at [39, 135] on span "Relances" at bounding box center [48, 139] width 35 height 12
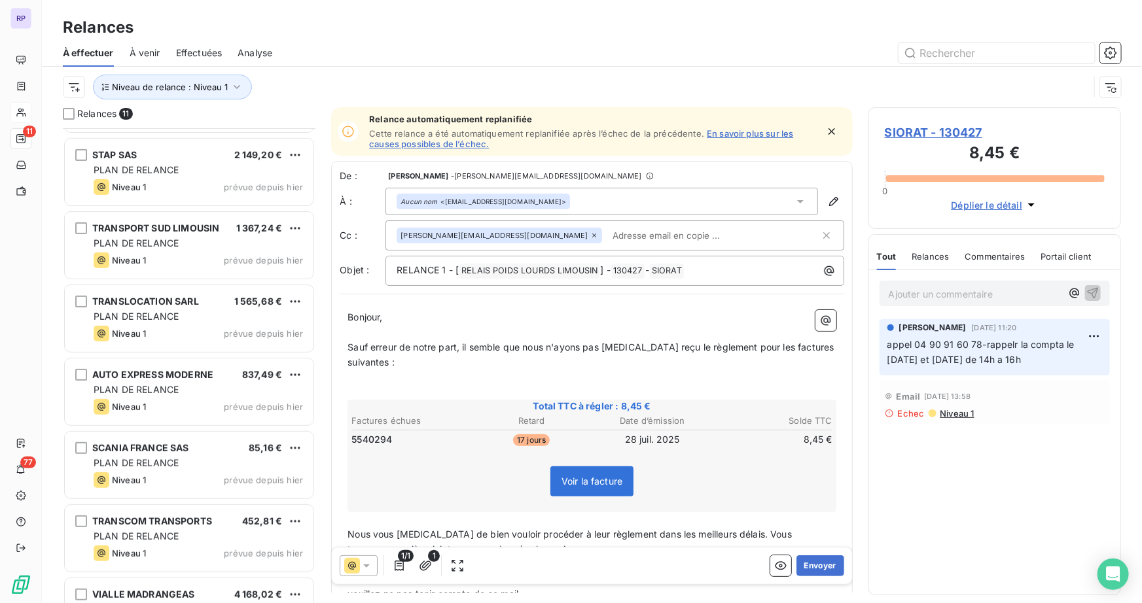
scroll to position [93, 0]
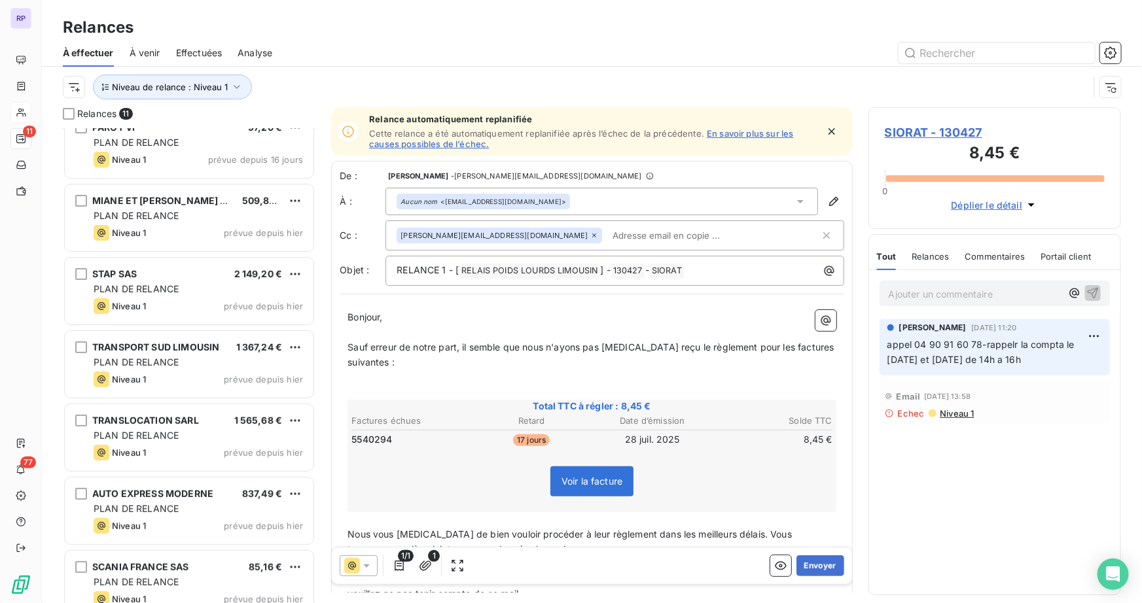
click at [150, 54] on span "À venir" at bounding box center [145, 52] width 31 height 13
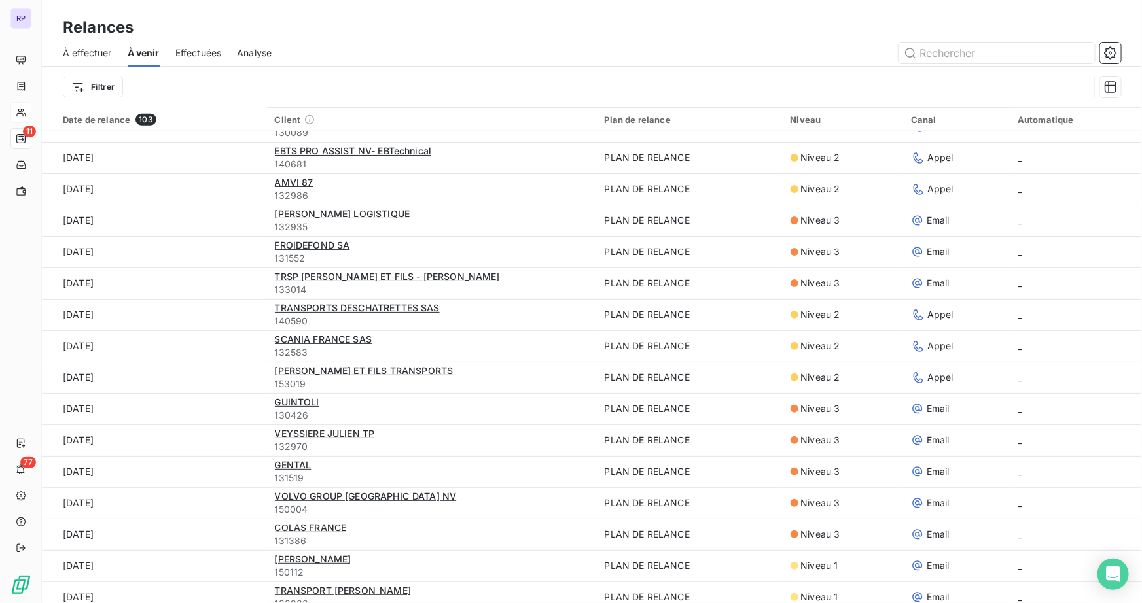
scroll to position [713, 0]
